Goal: Transaction & Acquisition: Purchase product/service

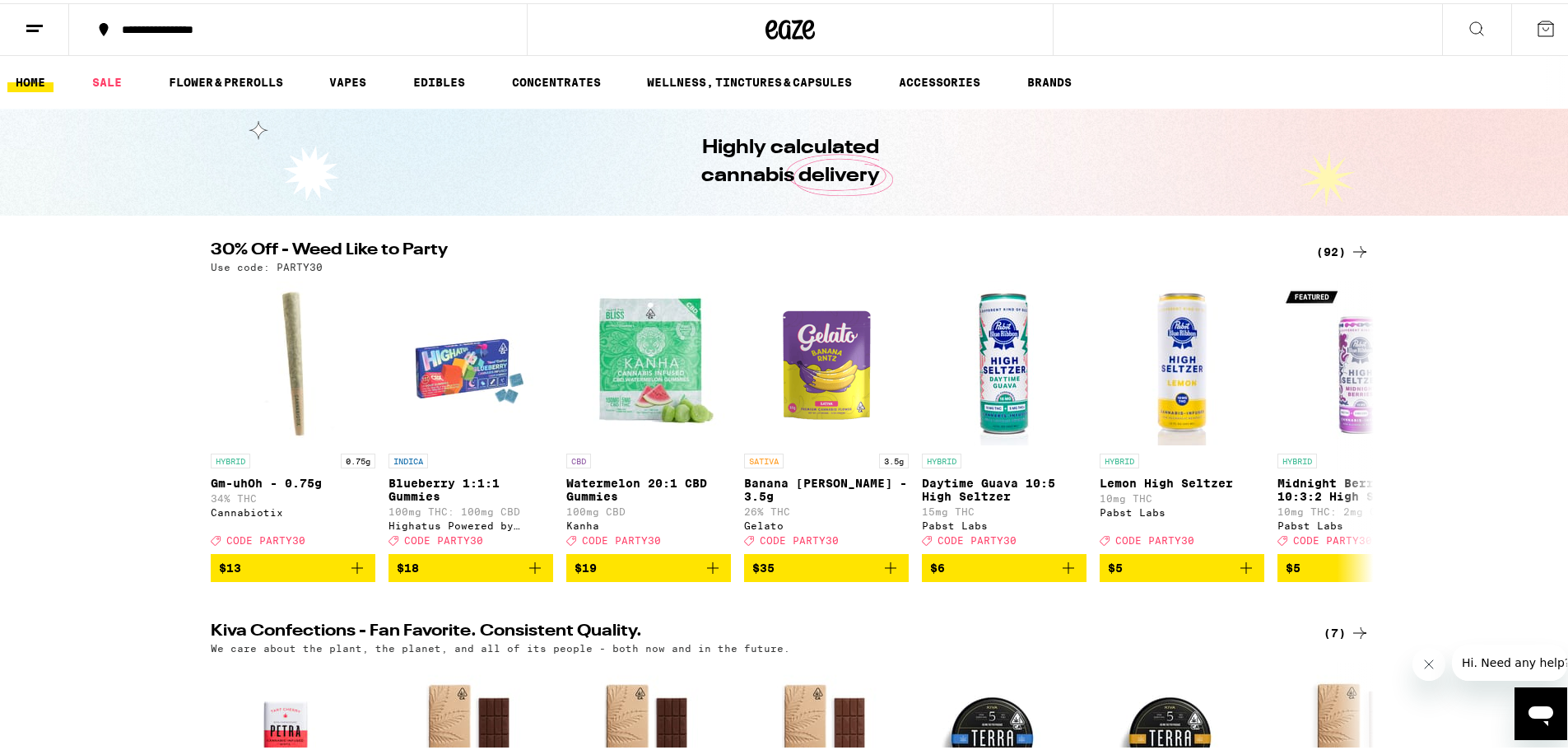
click at [1320, 251] on div "(92)" at bounding box center [1344, 248] width 54 height 20
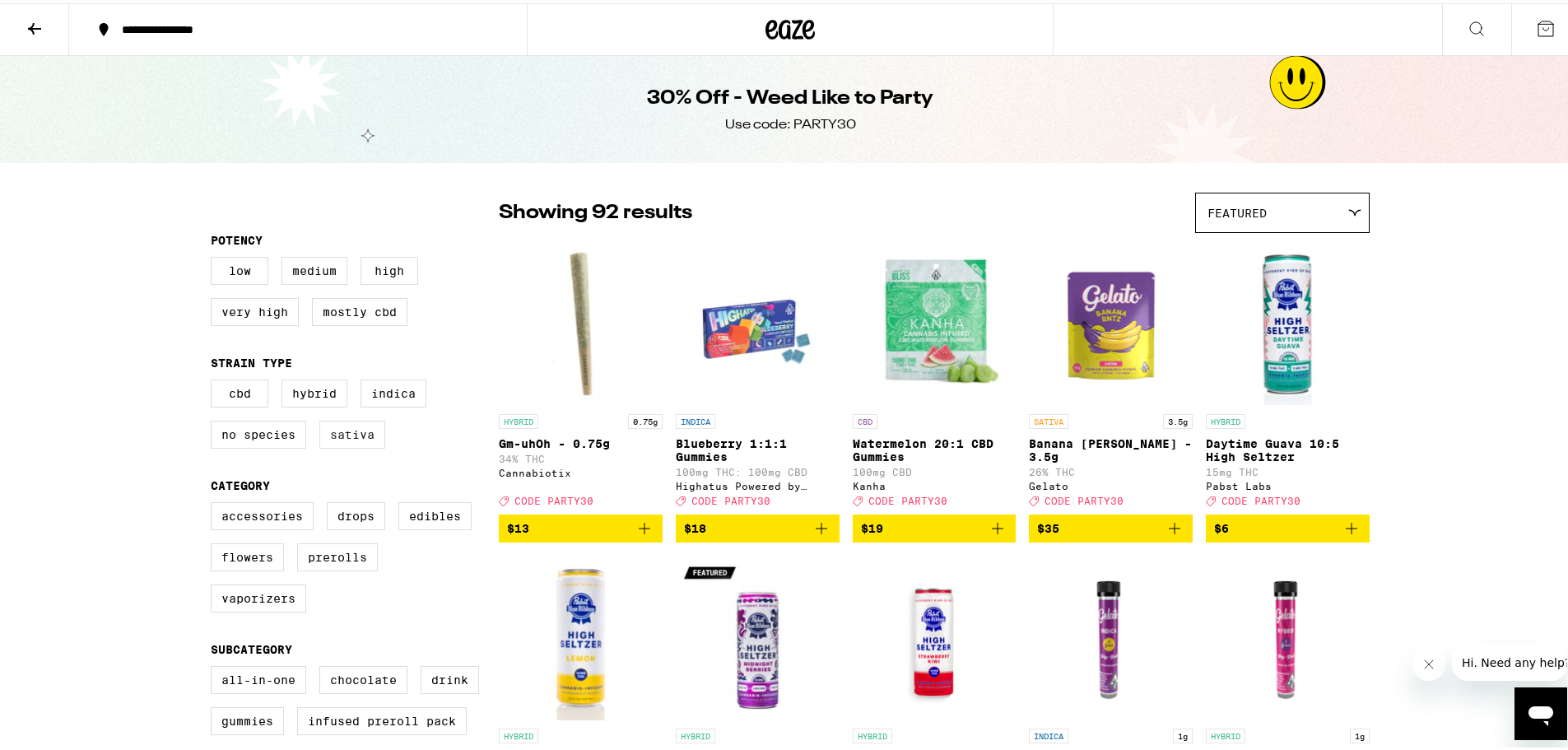
click at [352, 435] on label "Sativa" at bounding box center [352, 432] width 66 height 28
click at [215, 380] on input "Sativa" at bounding box center [214, 379] width 1 height 1
checkbox input "true"
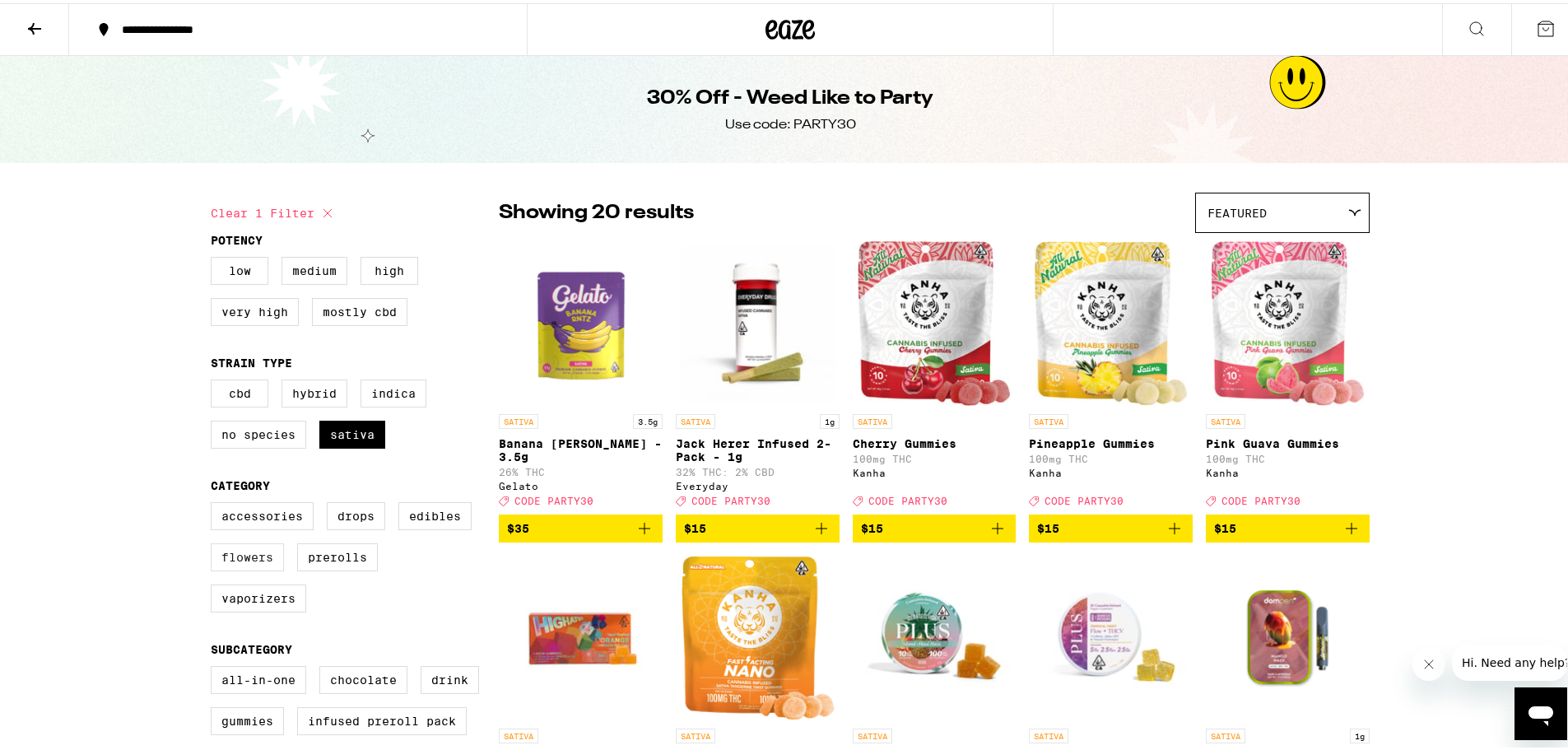
click at [263, 568] on label "Flowers" at bounding box center [247, 554] width 74 height 28
click at [215, 502] on input "Flowers" at bounding box center [214, 502] width 1 height 1
checkbox input "true"
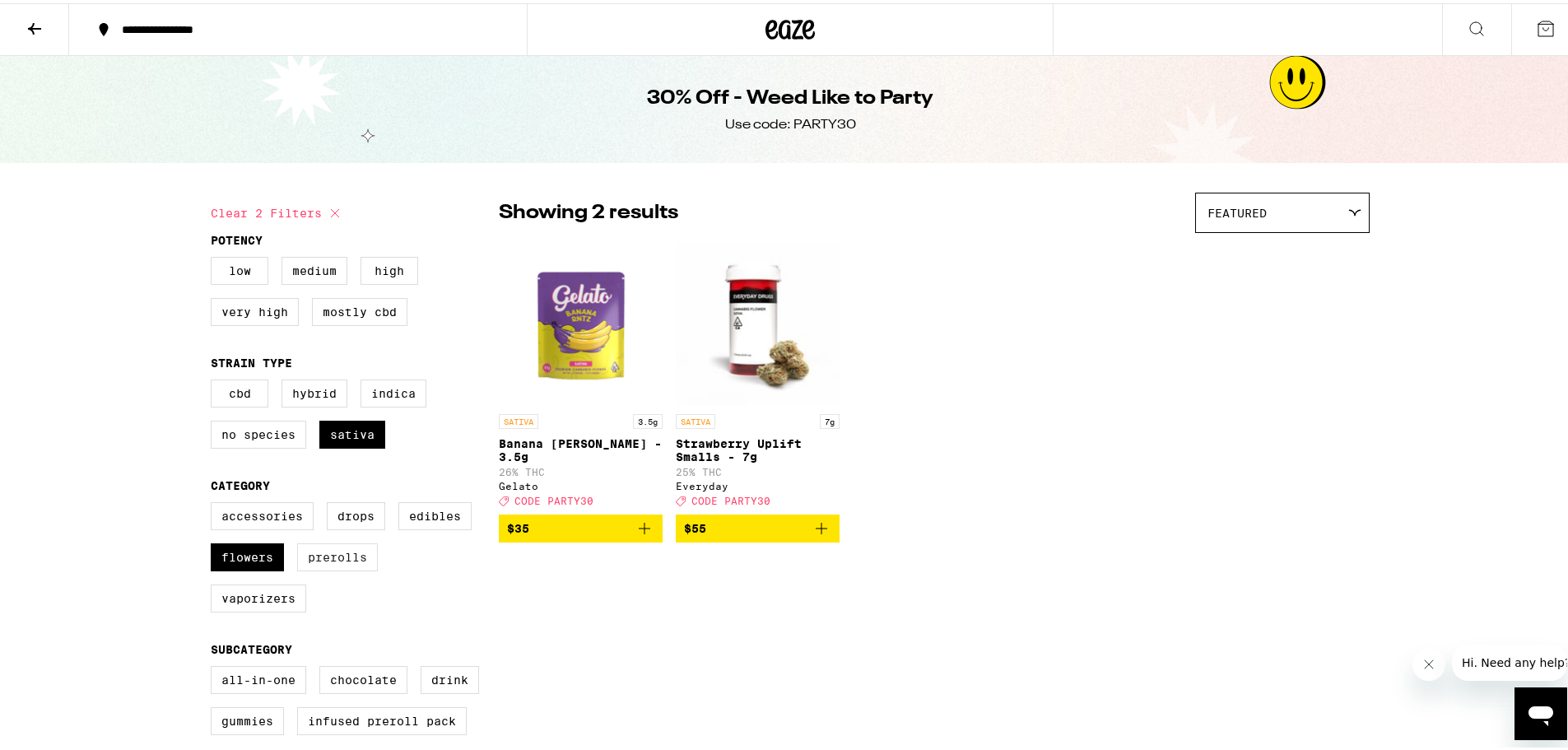
drag, startPoint x: 326, startPoint y: 561, endPoint x: 307, endPoint y: 561, distance: 19.0
click at [325, 561] on label "Prerolls" at bounding box center [337, 554] width 81 height 28
click at [215, 502] on input "Prerolls" at bounding box center [214, 502] width 1 height 1
checkbox input "true"
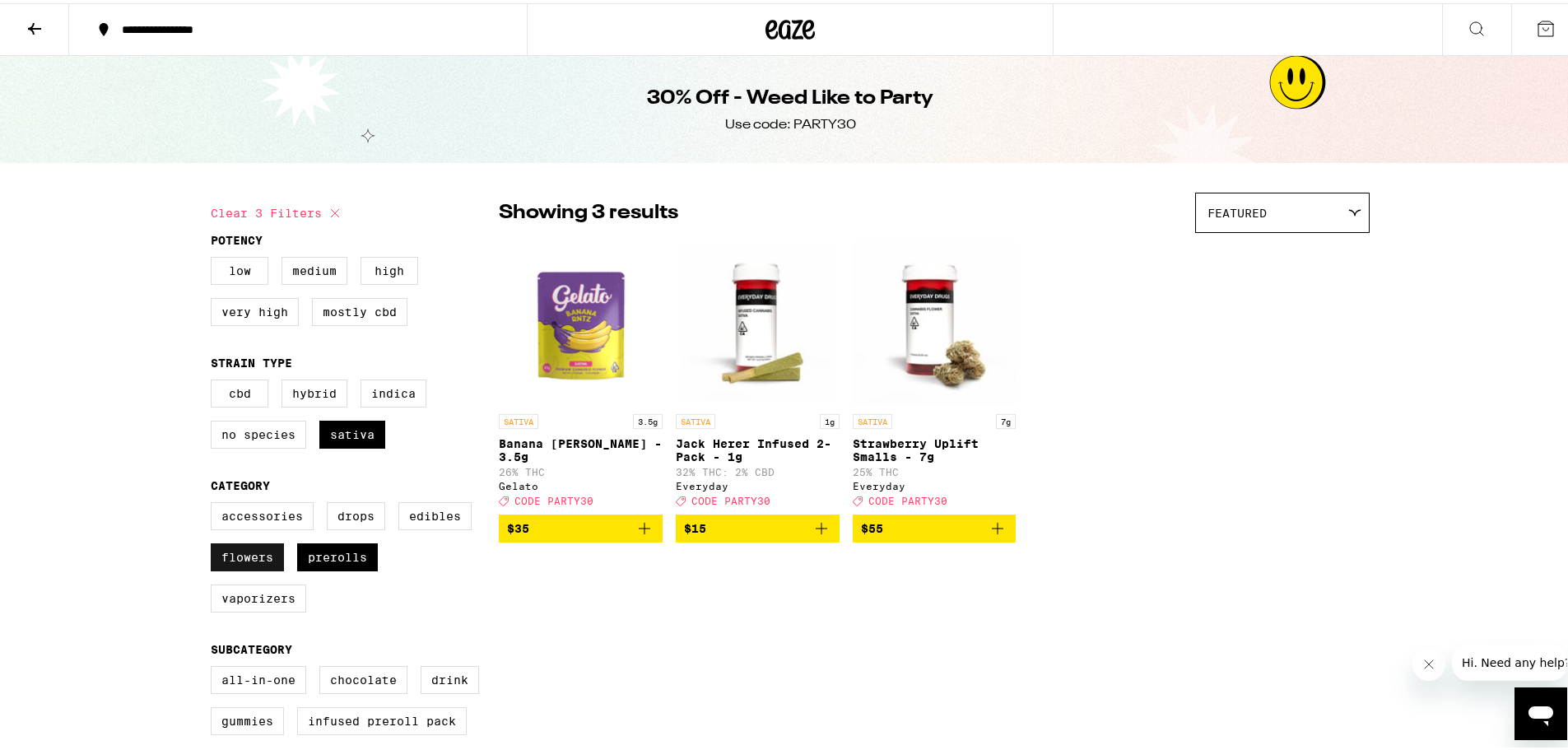
click at [253, 559] on label "Flowers" at bounding box center [247, 554] width 74 height 28
click at [215, 502] on input "Flowers" at bounding box center [214, 502] width 1 height 1
checkbox input "false"
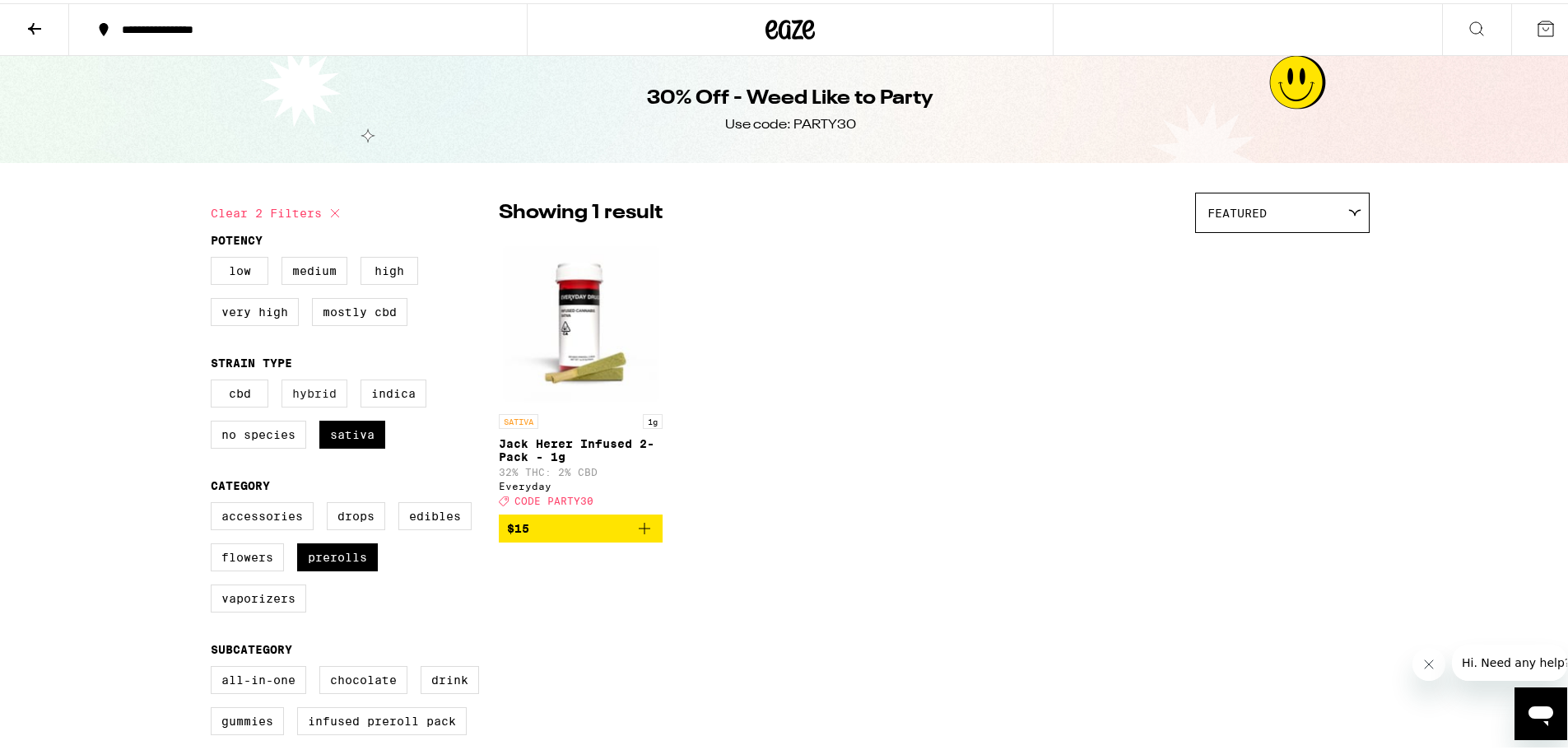
click at [324, 395] on label "Hybrid" at bounding box center [315, 390] width 66 height 28
click at [215, 380] on input "Hybrid" at bounding box center [214, 379] width 1 height 1
checkbox input "true"
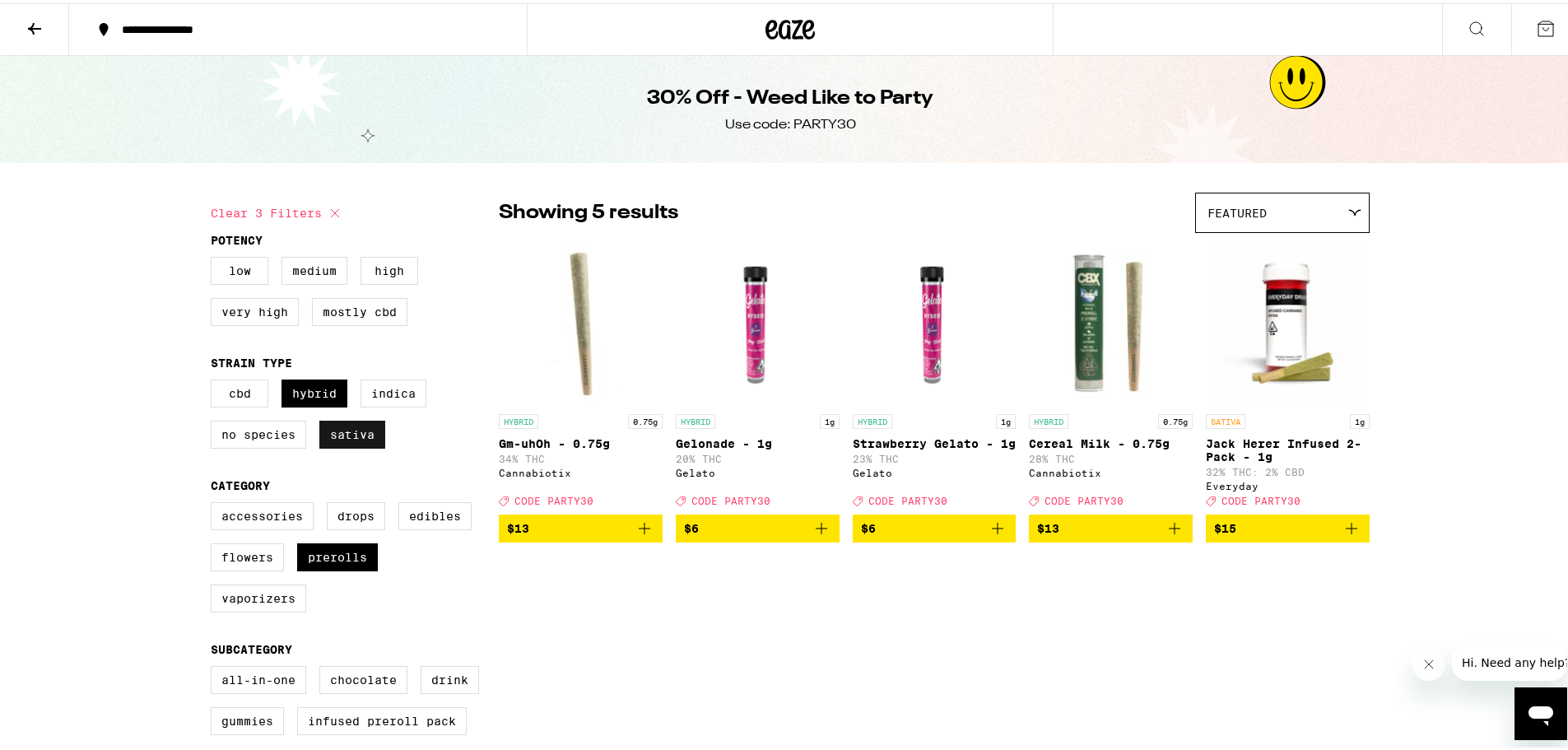
click at [325, 443] on label "Sativa" at bounding box center [352, 432] width 66 height 28
click at [215, 380] on input "Sativa" at bounding box center [214, 379] width 1 height 1
checkbox input "false"
